Goal: Task Accomplishment & Management: Manage account settings

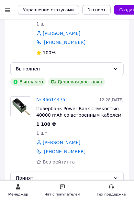
scroll to position [262, 0]
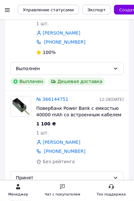
click at [43, 101] on link "№ 366144751" at bounding box center [52, 99] width 32 height 5
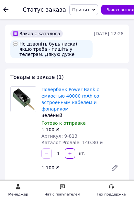
click at [93, 93] on link "Повербанк Power Bank с емкостью 40000 mAh со встроенным кабелем и фонариком" at bounding box center [70, 99] width 58 height 25
click at [6, 8] on icon at bounding box center [5, 9] width 5 height 5
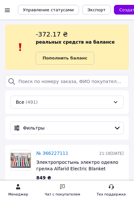
click at [53, 57] on b "Пополнить баланс" at bounding box center [64, 58] width 45 height 5
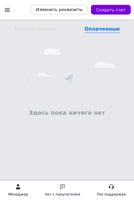
click at [108, 8] on span "Создать счет" at bounding box center [110, 9] width 29 height 5
select select "102"
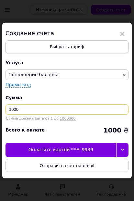
click at [22, 106] on input "1000" at bounding box center [66, 109] width 123 height 10
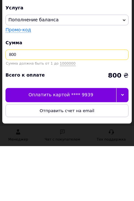
type input "800"
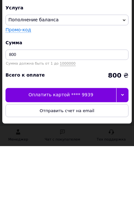
click at [21, 143] on div "Оплатить картой **** 9939" at bounding box center [60, 150] width 111 height 14
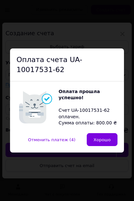
click at [102, 140] on span "Хорошо" at bounding box center [101, 139] width 17 height 5
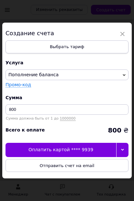
click at [123, 31] on span "×" at bounding box center [122, 33] width 6 height 11
